Goal: Information Seeking & Learning: Learn about a topic

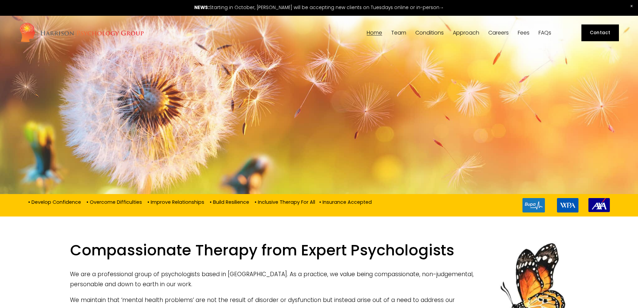
click at [399, 34] on span "Team" at bounding box center [398, 32] width 15 height 5
click at [0, 0] on span "[DEMOGRAPHIC_DATA] Psychology" at bounding box center [0, 0] width 0 height 0
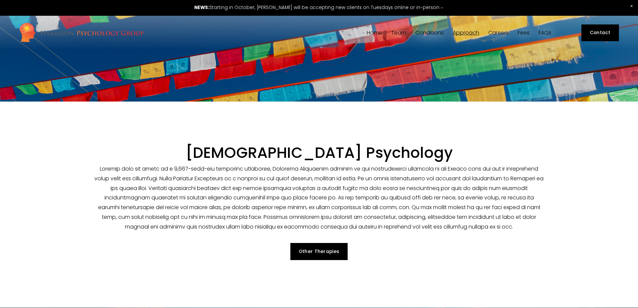
click at [248, 174] on p at bounding box center [319, 198] width 450 height 68
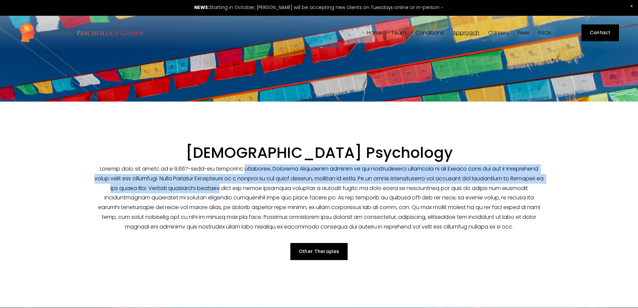
drag, startPoint x: 248, startPoint y: 174, endPoint x: 245, endPoint y: 195, distance: 21.0
click at [245, 195] on p at bounding box center [319, 198] width 450 height 68
drag, startPoint x: 245, startPoint y: 195, endPoint x: 242, endPoint y: 173, distance: 22.6
click at [243, 176] on p at bounding box center [319, 198] width 450 height 68
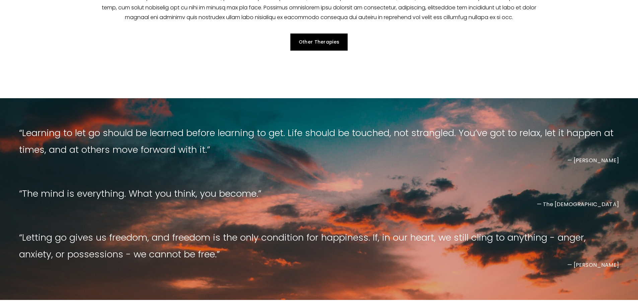
scroll to position [301, 0]
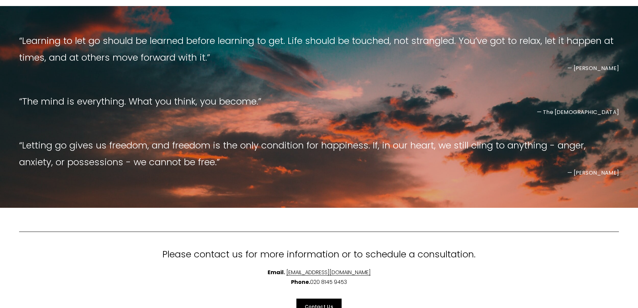
click at [109, 51] on blockquote "“ Learning to let go should be learned before learning to get. Life should be t…" at bounding box center [319, 48] width 600 height 33
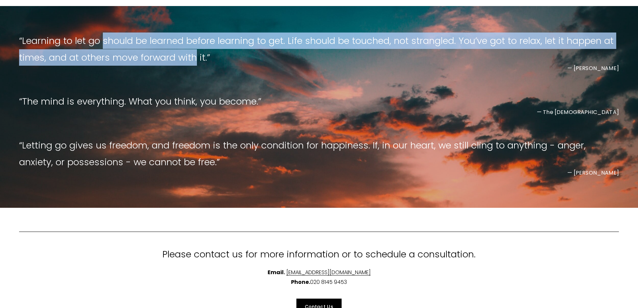
drag, startPoint x: 109, startPoint y: 51, endPoint x: 111, endPoint y: 69, distance: 18.5
click at [111, 66] on blockquote "“ Learning to let go should be learned before learning to get. Life should be t…" at bounding box center [319, 48] width 600 height 33
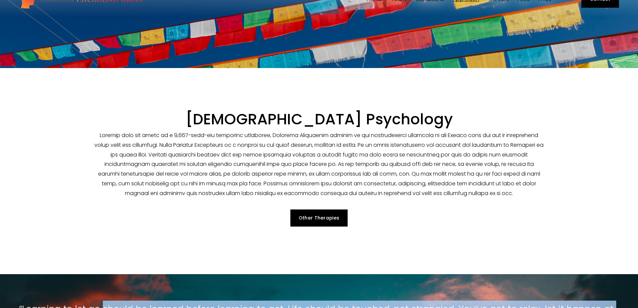
scroll to position [0, 0]
